Goal: Task Accomplishment & Management: Manage account settings

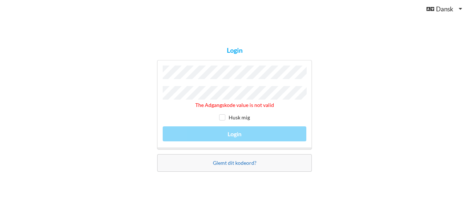
click at [236, 163] on link "Glemt dit kodeord?" at bounding box center [235, 163] width 44 height 6
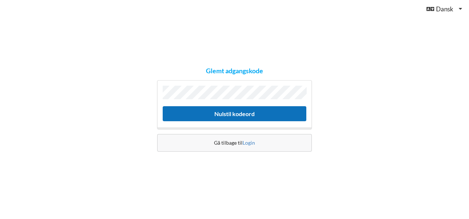
click at [221, 110] on button "Nulstil kodeord" at bounding box center [235, 113] width 144 height 15
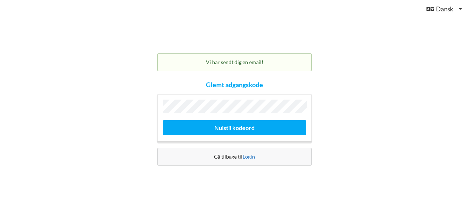
drag, startPoint x: 230, startPoint y: 155, endPoint x: 253, endPoint y: 154, distance: 22.7
click at [253, 154] on div "Gå tilbage til Login" at bounding box center [234, 157] width 155 height 18
click at [253, 154] on link "Login" at bounding box center [248, 156] width 12 height 6
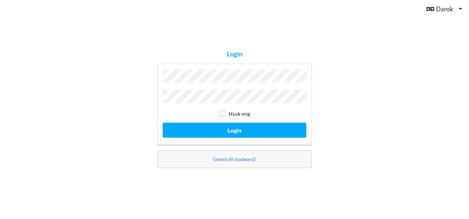
click at [221, 114] on input "checkbox" at bounding box center [222, 114] width 6 height 6
checkbox input "true"
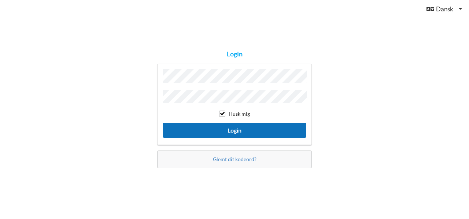
click at [230, 125] on button "Login" at bounding box center [235, 130] width 144 height 15
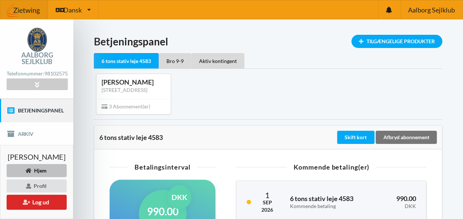
click at [231, 119] on div "[PERSON_NAME] [STREET_ADDRESS]" at bounding box center [268, 94] width 359 height 50
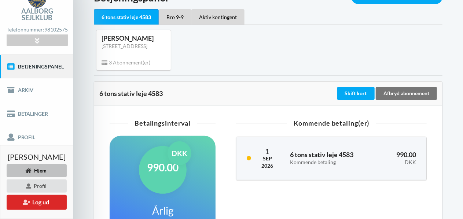
scroll to position [59, 0]
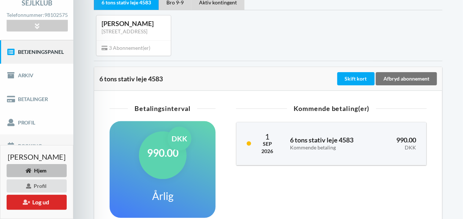
click at [32, 142] on link "Booking" at bounding box center [36, 145] width 73 height 23
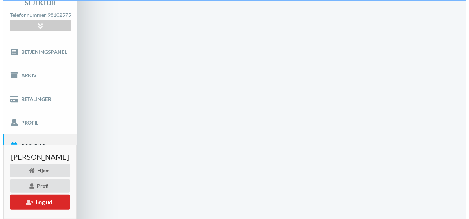
scroll to position [14, 0]
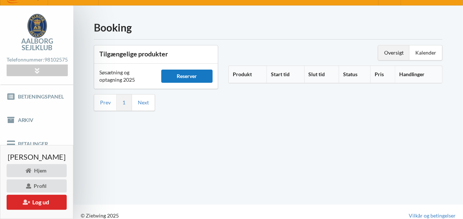
click at [207, 74] on div "Reserver" at bounding box center [187, 76] width 52 height 13
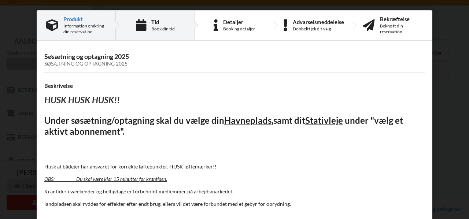
click at [148, 27] on div "Tid Book din tid" at bounding box center [155, 26] width 79 height 30
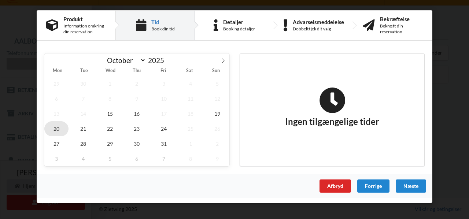
click at [55, 129] on span "20" at bounding box center [56, 128] width 24 height 15
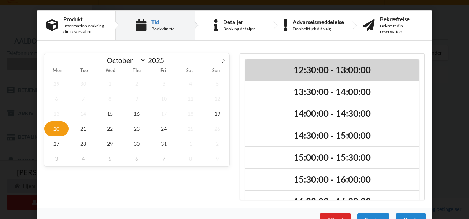
click at [285, 69] on h2 "12:30:00 - 13:00:00" at bounding box center [332, 69] width 163 height 11
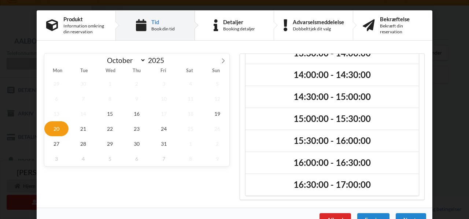
scroll to position [17, 0]
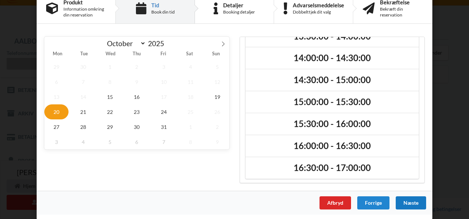
click at [410, 203] on div "Næste" at bounding box center [411, 202] width 30 height 13
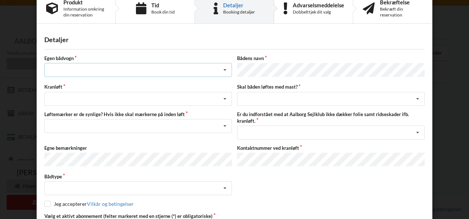
click at [223, 73] on icon at bounding box center [224, 70] width 11 height 14
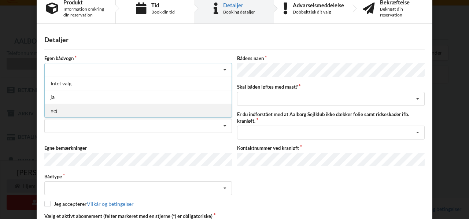
click at [213, 109] on div "nej" at bounding box center [138, 111] width 187 height 14
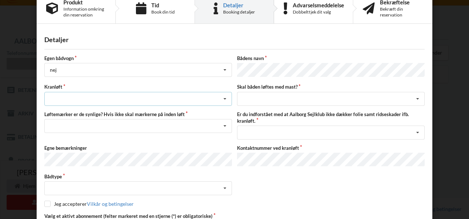
click at [224, 98] on icon at bounding box center [224, 99] width 11 height 14
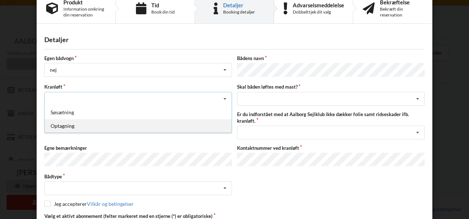
click at [213, 122] on div "Optagning" at bounding box center [138, 126] width 187 height 14
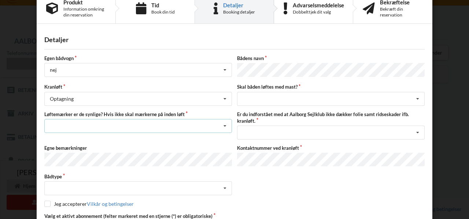
click at [225, 122] on icon at bounding box center [224, 126] width 11 height 14
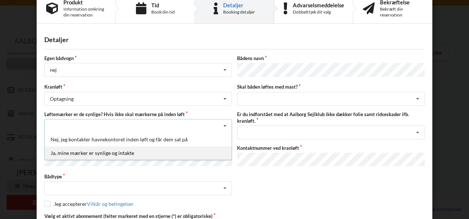
click at [192, 148] on div "Ja, mine mærker er synlige og intakte" at bounding box center [138, 153] width 187 height 14
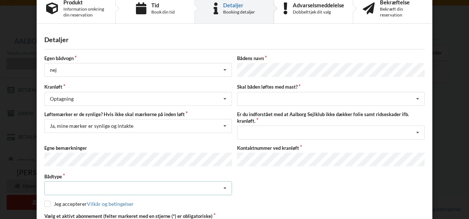
click at [224, 185] on icon at bounding box center [224, 189] width 11 height 14
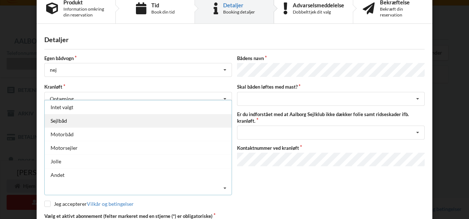
click at [179, 121] on div "Sejlbåd" at bounding box center [138, 121] width 187 height 14
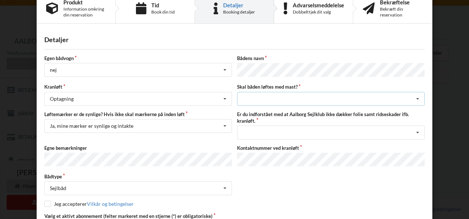
click at [270, 95] on div "intet valg ja nej" at bounding box center [331, 99] width 188 height 14
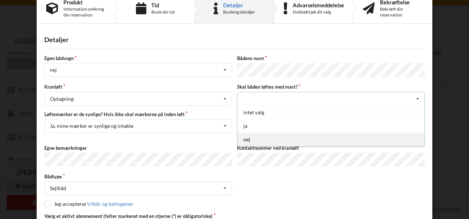
click at [253, 135] on div "nej" at bounding box center [330, 140] width 187 height 14
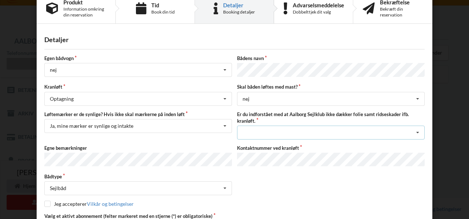
click at [416, 131] on icon at bounding box center [417, 133] width 11 height 14
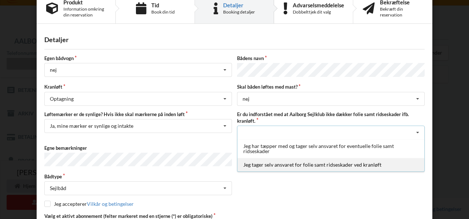
click at [346, 161] on div "Jeg tager selv ansvaret for folie samt ridseskader ved kranløft" at bounding box center [330, 165] width 187 height 14
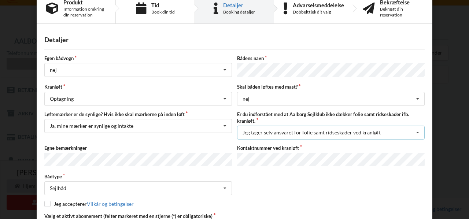
click at [417, 130] on icon at bounding box center [417, 133] width 11 height 14
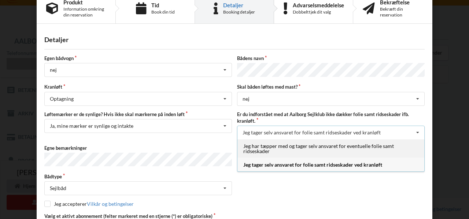
click at [344, 145] on div "Jeg har tæpper med og tager selv ansvaret for eventuelle folie samt ridseskader" at bounding box center [330, 148] width 187 height 19
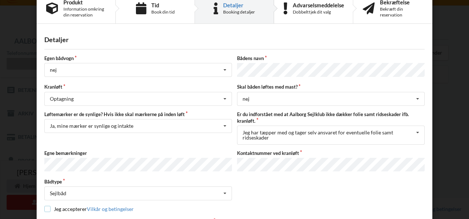
click at [47, 206] on input "checkbox" at bounding box center [47, 209] width 6 height 6
checkbox input "true"
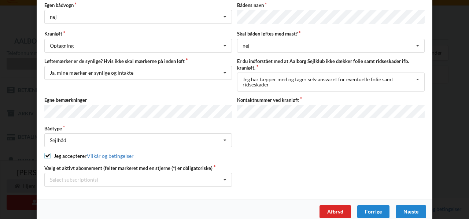
scroll to position [75, 0]
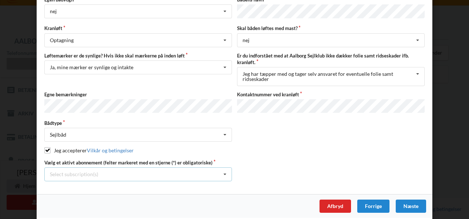
click at [222, 170] on icon at bounding box center [224, 175] width 11 height 14
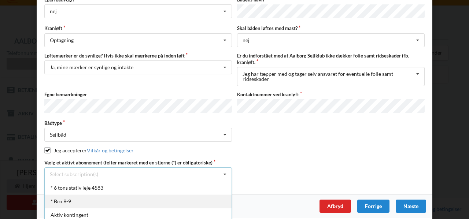
click at [153, 196] on div "* Bro 9-9" at bounding box center [138, 202] width 187 height 14
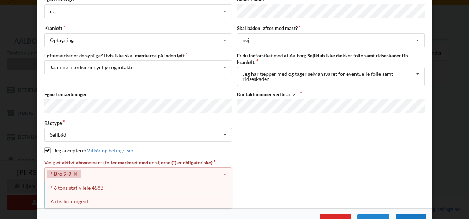
click at [405, 214] on div "Næste" at bounding box center [411, 220] width 30 height 13
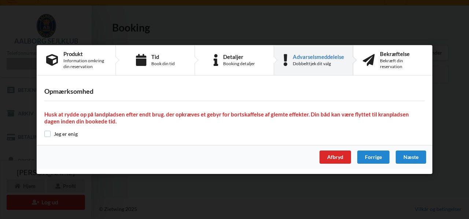
click at [47, 134] on input "checkbox" at bounding box center [47, 134] width 6 height 6
checkbox input "true"
click at [418, 155] on div "Næste" at bounding box center [411, 157] width 30 height 13
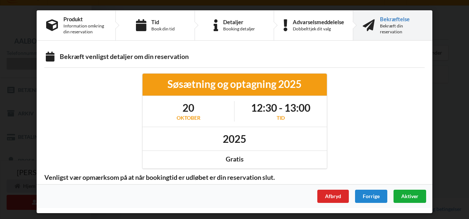
click at [406, 197] on span "Aktiver" at bounding box center [409, 196] width 17 height 6
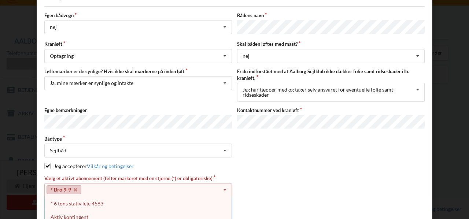
scroll to position [80, 0]
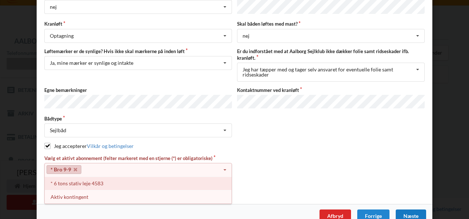
click at [91, 178] on div "* 6 tons stativ leje 4583" at bounding box center [138, 184] width 187 height 14
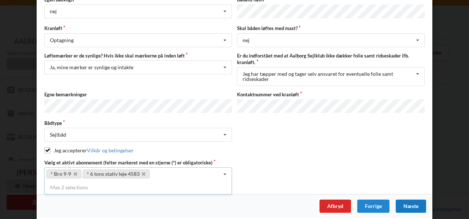
click at [412, 205] on div "Næste" at bounding box center [411, 206] width 30 height 13
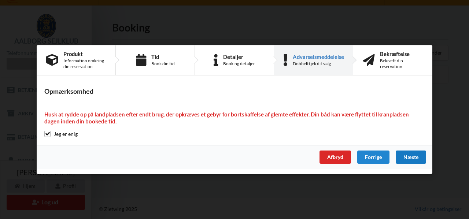
click at [412, 159] on div "Næste" at bounding box center [411, 157] width 30 height 13
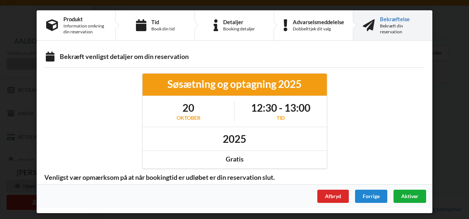
click at [411, 193] on span "Aktiver" at bounding box center [409, 196] width 17 height 6
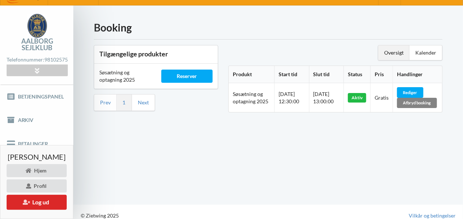
click at [411, 102] on div "Afbryd booking" at bounding box center [417, 103] width 40 height 10
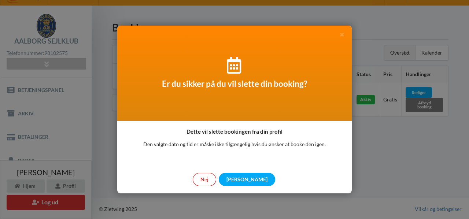
click at [216, 185] on div "Nej" at bounding box center [204, 179] width 23 height 13
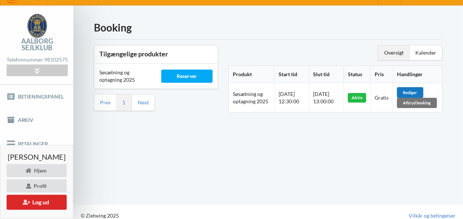
click at [418, 92] on div "Rediger" at bounding box center [410, 92] width 26 height 10
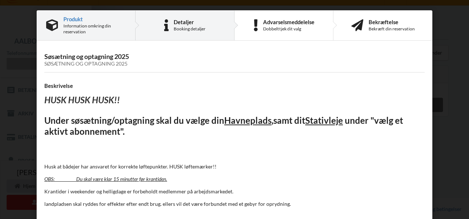
click at [184, 25] on div "Detaljer" at bounding box center [190, 22] width 32 height 6
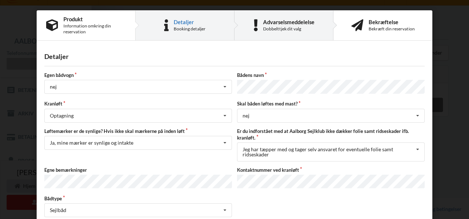
click at [264, 23] on div "Advarselsmeddelelse" at bounding box center [288, 22] width 51 height 6
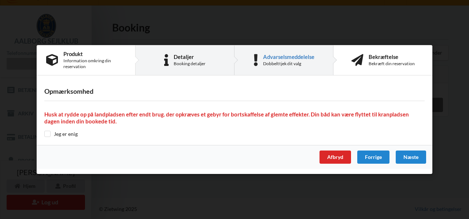
click at [189, 61] on div "Booking detaljer" at bounding box center [190, 64] width 32 height 6
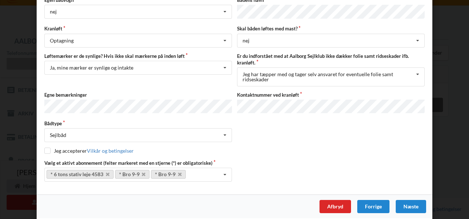
scroll to position [75, 0]
click at [402, 204] on div "Næste" at bounding box center [411, 206] width 30 height 13
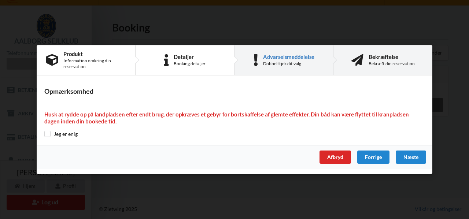
click at [393, 64] on div "Bekræft din reservation" at bounding box center [391, 64] width 46 height 6
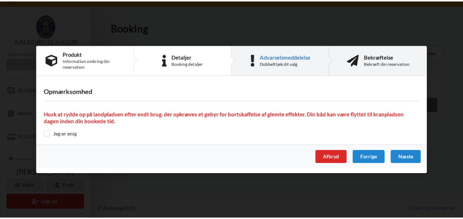
scroll to position [0, 0]
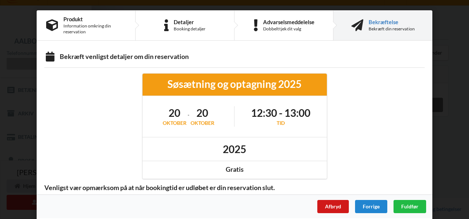
click at [338, 204] on div "Afbryd" at bounding box center [333, 206] width 32 height 13
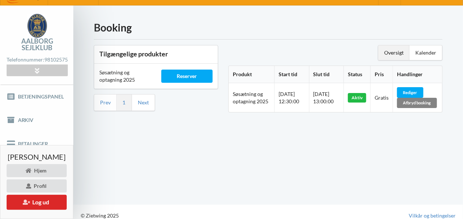
click at [415, 104] on div "Afbryd booking" at bounding box center [417, 103] width 40 height 10
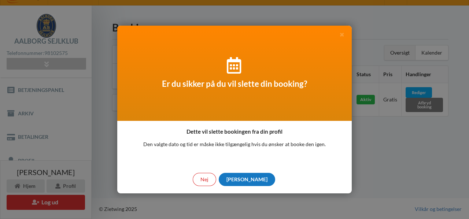
click at [245, 181] on div "[PERSON_NAME]" at bounding box center [247, 179] width 56 height 13
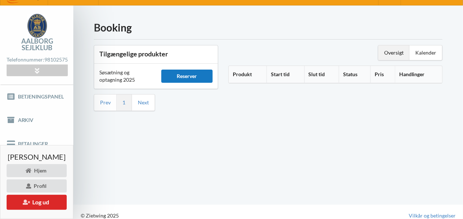
click at [203, 73] on div "Reserver" at bounding box center [187, 76] width 52 height 13
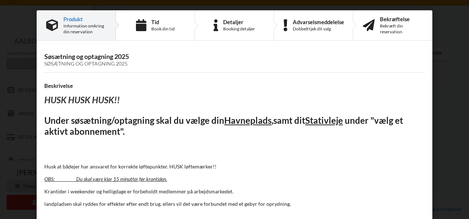
drag, startPoint x: 464, startPoint y: 8, endPoint x: 467, endPoint y: 57, distance: 48.4
click at [467, 57] on div "Handelsbetingelser Ved at benytte dig af Virksomhedens juridiske navn services …" at bounding box center [234, 109] width 469 height 219
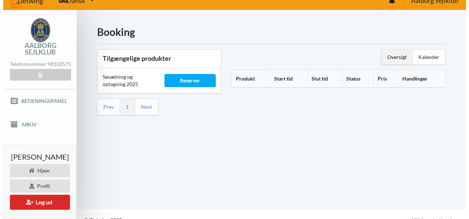
scroll to position [9, 0]
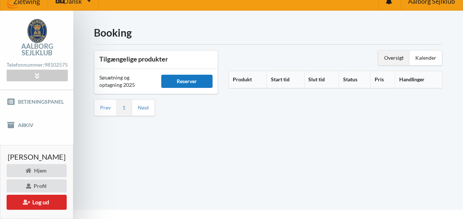
click at [204, 77] on div "Reserver" at bounding box center [187, 81] width 52 height 13
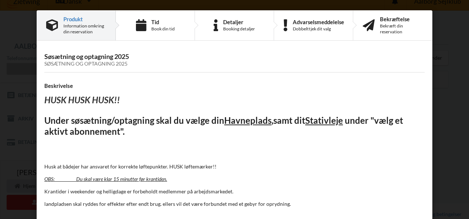
scroll to position [62, 0]
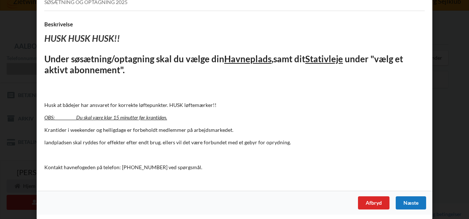
click at [417, 203] on div "Næste" at bounding box center [411, 202] width 30 height 13
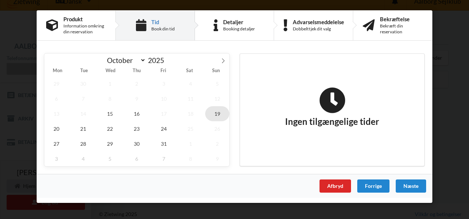
click at [221, 114] on span "19" at bounding box center [217, 113] width 24 height 15
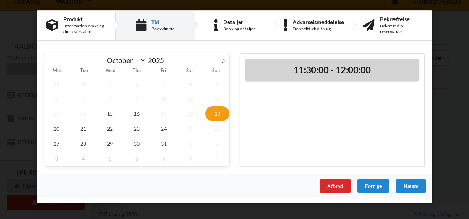
click at [308, 75] on h2 "11:30:00 - 12:00:00" at bounding box center [332, 69] width 163 height 11
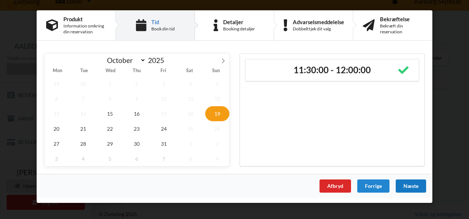
click at [406, 181] on div "Næste" at bounding box center [411, 185] width 30 height 13
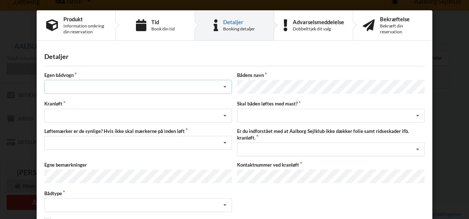
click at [185, 88] on div "Intet valg ja nej" at bounding box center [138, 87] width 188 height 14
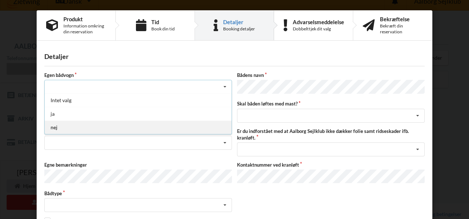
click at [172, 123] on div "nej" at bounding box center [138, 128] width 187 height 14
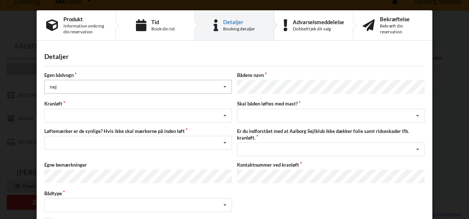
click at [172, 123] on div "Egen bådvogn nej Intet valg ja nej Bådens navn Kranløft Søsætning Optagning Ska…" at bounding box center [234, 162] width 380 height 180
click at [176, 113] on div "Søsætning Optagning" at bounding box center [138, 116] width 188 height 14
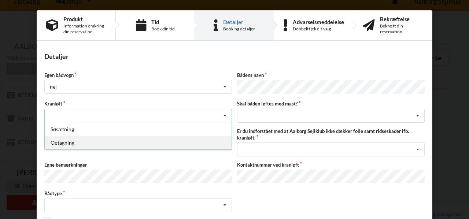
click at [169, 139] on div "Optagning" at bounding box center [138, 143] width 187 height 14
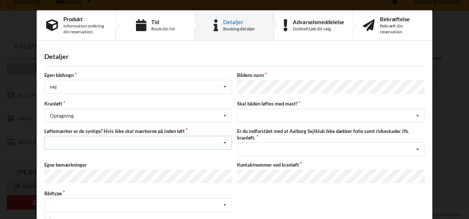
click at [168, 142] on div "Nej, jeg kontakter havnekontoret inden løft og får dem sat på Ja, mine mærker e…" at bounding box center [138, 143] width 188 height 14
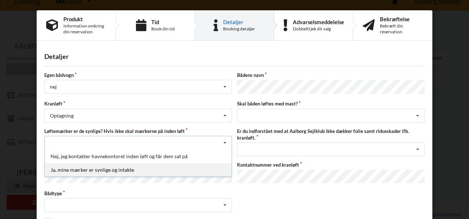
click at [161, 163] on div "Ja, mine mærker er synlige og intakte" at bounding box center [138, 170] width 187 height 14
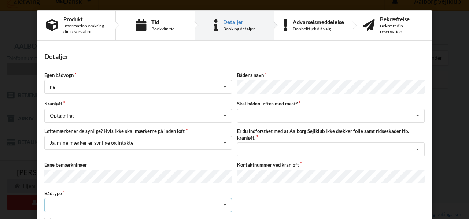
click at [152, 198] on div "Intet valgt Sejlbåd Motorbåd Motorsejler [PERSON_NAME]" at bounding box center [138, 205] width 188 height 14
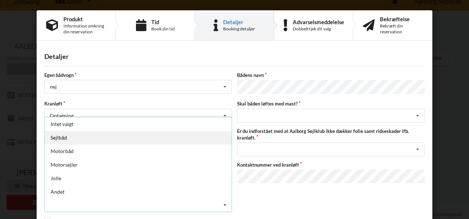
click at [150, 139] on div "Sejlbåd" at bounding box center [138, 138] width 187 height 14
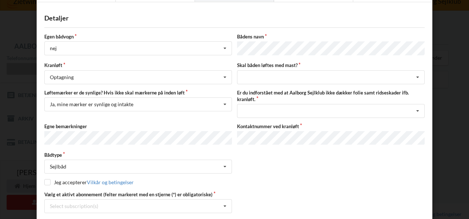
scroll to position [38, 0]
click at [288, 73] on div "intet valg ja nej" at bounding box center [331, 78] width 188 height 14
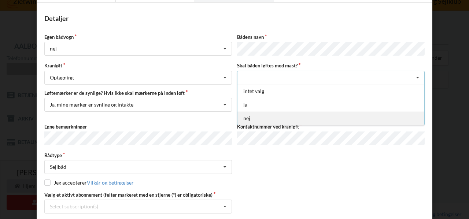
click at [273, 113] on div "nej" at bounding box center [330, 118] width 187 height 14
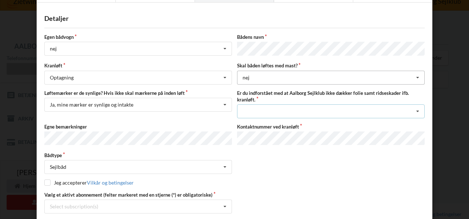
click at [273, 113] on div "Jeg har tæpper med og tager selv ansvaret for eventuelle folie samt ridseskader…" at bounding box center [331, 111] width 188 height 14
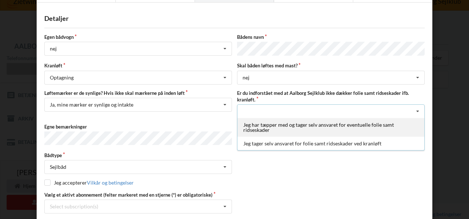
click at [270, 124] on div "Jeg har tæpper med og tager selv ansvaret for eventuelle folie samt ridseskader" at bounding box center [330, 127] width 187 height 19
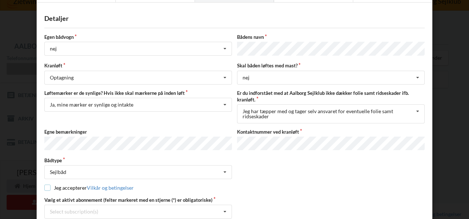
click at [47, 185] on input "checkbox" at bounding box center [47, 188] width 6 height 6
checkbox input "true"
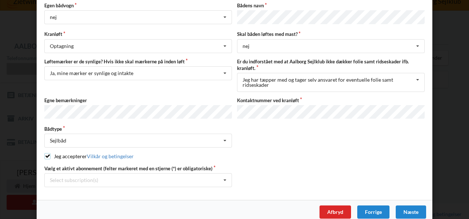
scroll to position [75, 0]
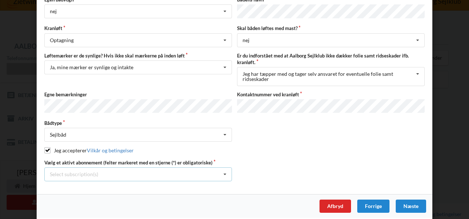
click at [223, 170] on icon at bounding box center [224, 175] width 11 height 14
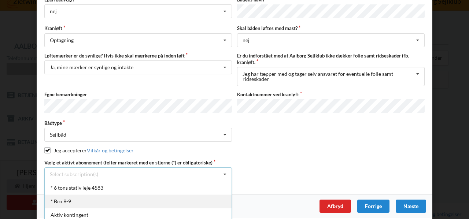
click at [146, 195] on div "* Bro 9-9" at bounding box center [138, 202] width 187 height 14
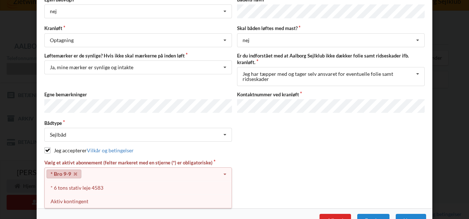
click at [225, 168] on icon at bounding box center [224, 175] width 11 height 14
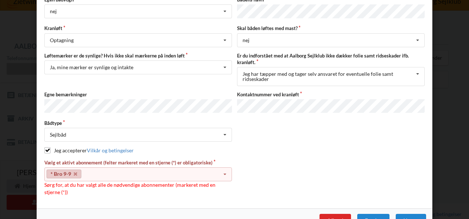
click at [224, 168] on icon at bounding box center [224, 175] width 11 height 14
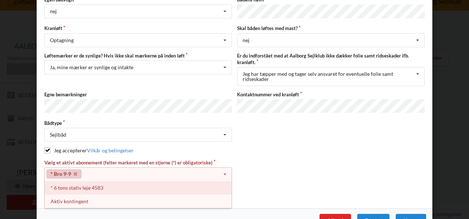
click at [162, 181] on div "* 6 tons stativ leje 4583" at bounding box center [138, 188] width 187 height 14
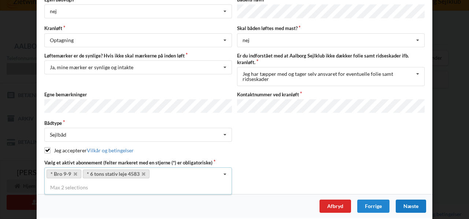
click at [412, 200] on div "Næste" at bounding box center [411, 206] width 30 height 13
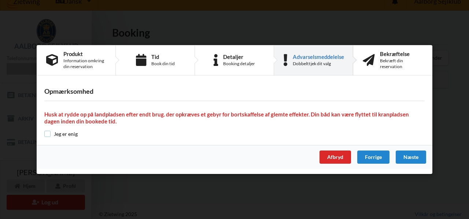
click at [49, 133] on input "checkbox" at bounding box center [47, 134] width 6 height 6
checkbox input "true"
click at [411, 159] on div "Næste" at bounding box center [411, 157] width 30 height 13
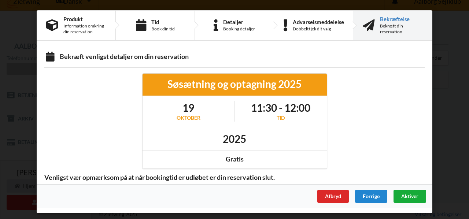
scroll to position [0, 0]
click at [404, 196] on span "Aktiver" at bounding box center [409, 196] width 17 height 6
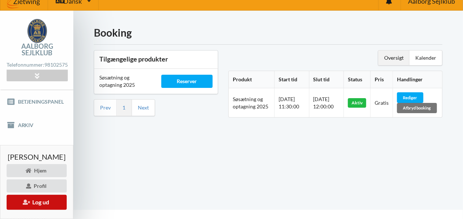
click at [67, 200] on button "Log ud" at bounding box center [37, 202] width 60 height 15
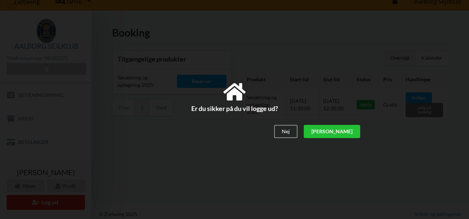
click at [350, 131] on div "[PERSON_NAME]" at bounding box center [332, 131] width 56 height 13
